Goal: Find specific page/section: Find specific page/section

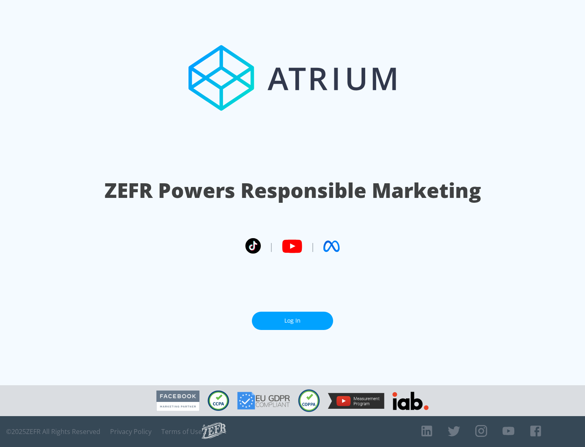
click at [292, 321] on link "Log In" at bounding box center [292, 321] width 81 height 18
